Goal: Use online tool/utility: Utilize a website feature to perform a specific function

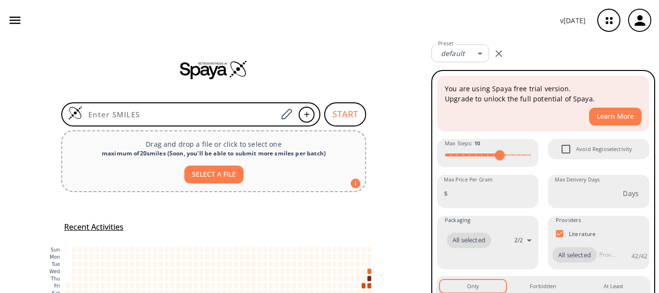
click at [188, 115] on input at bounding box center [179, 114] width 195 height 10
paste input "O=C(O1)CCCC[C@H]1C2=CC=CC=C2"
type input "O=C(O1)CCCC[C@H]1C2=CC=CC=C2"
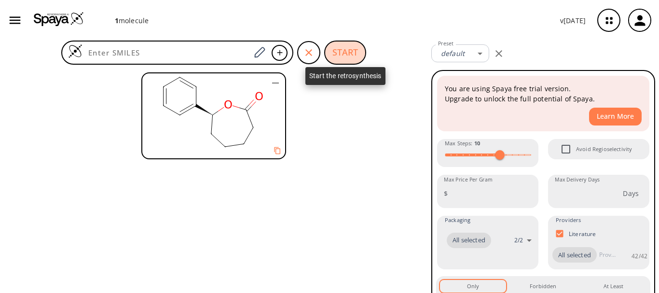
click at [344, 53] on button "START" at bounding box center [345, 52] width 42 height 24
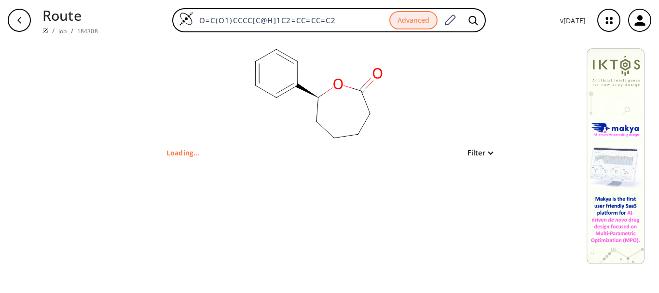
type input "O=C(O1)CCCC[C@H]1C2=CC=CC=C2"
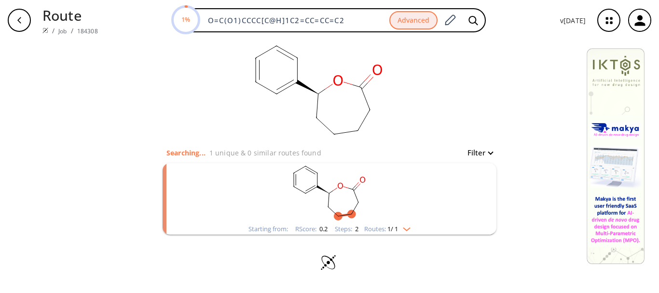
click at [401, 225] on img "clusters" at bounding box center [404, 227] width 13 height 8
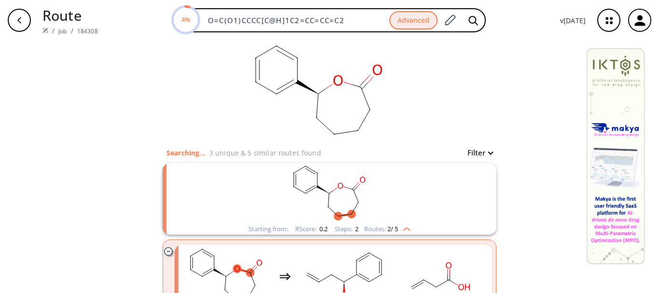
click at [402, 224] on img "clusters" at bounding box center [404, 227] width 13 height 8
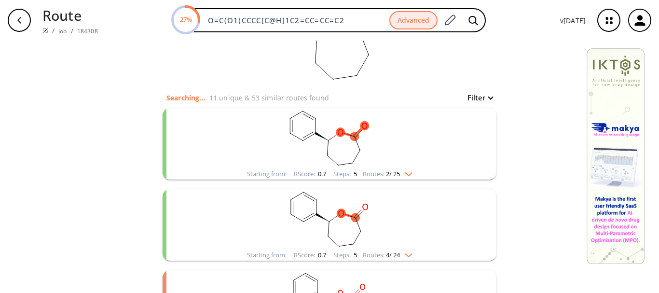
scroll to position [55, 0]
click at [405, 172] on img "clusters" at bounding box center [406, 172] width 13 height 8
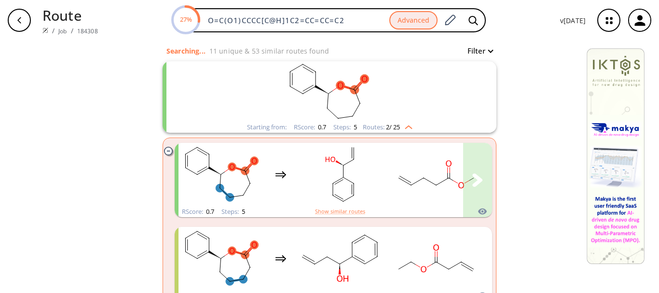
scroll to position [102, 0]
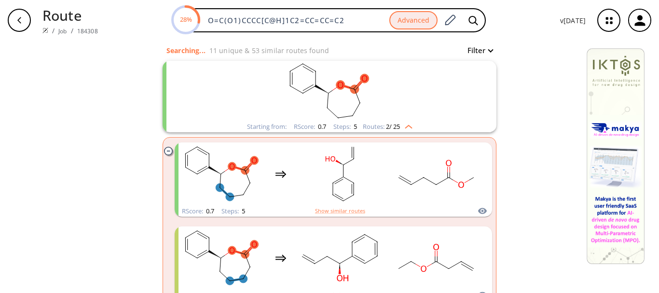
click at [380, 112] on rect "clusters" at bounding box center [329, 91] width 251 height 60
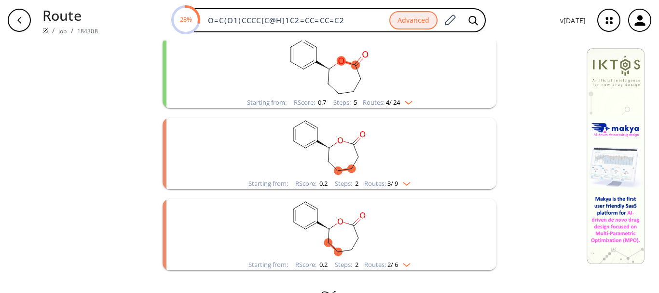
scroll to position [208, 0]
click at [380, 97] on div "Starting from: RScore : 0.7 Steps : 5 Routes: 4 / 24" at bounding box center [330, 101] width 180 height 11
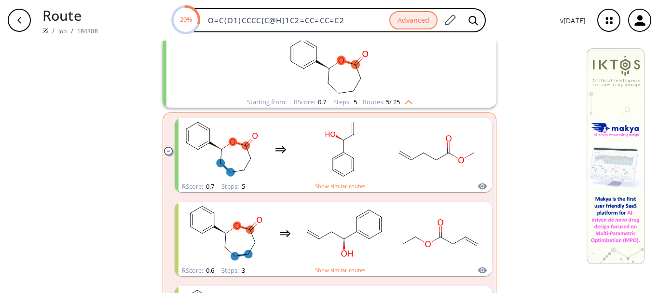
click at [380, 97] on div "Starting from: RScore : 0.7 Steps : 5 Routes: 5 / 25" at bounding box center [330, 101] width 180 height 11
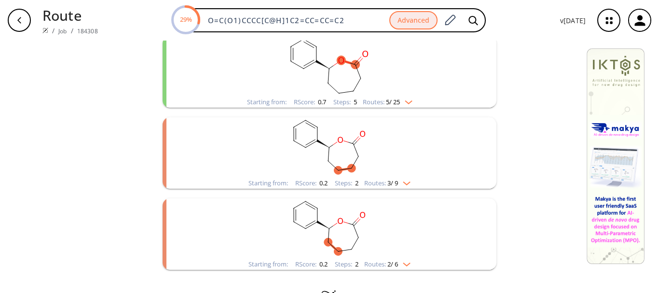
scroll to position [0, 0]
